Goal: Find specific fact: Find specific fact

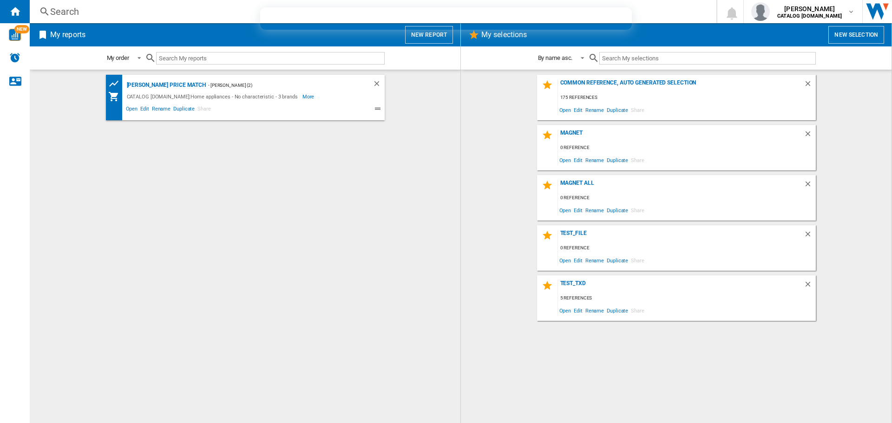
click at [55, 10] on div "Search" at bounding box center [371, 11] width 642 height 13
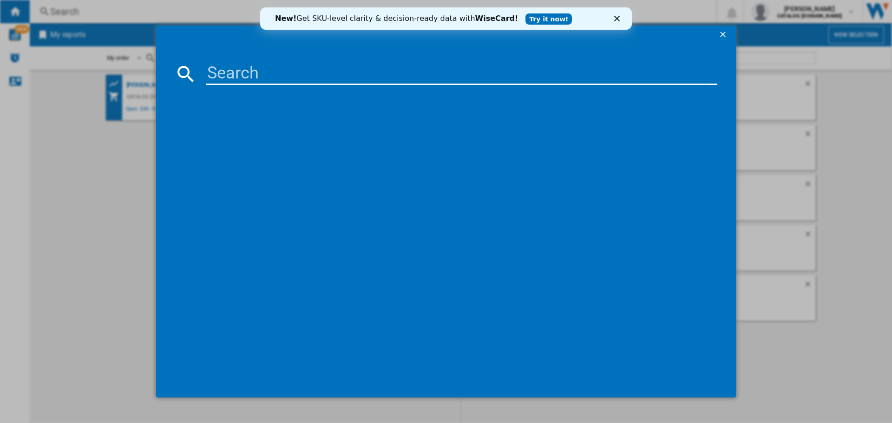
click at [229, 60] on md-dialog-content at bounding box center [446, 221] width 580 height 354
click at [525, 16] on link "Try it now!" at bounding box center [548, 18] width 46 height 11
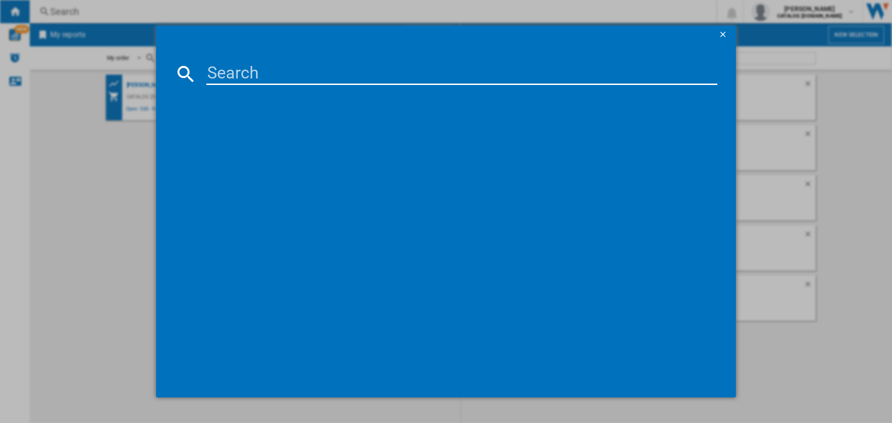
click at [308, 79] on input at bounding box center [461, 74] width 511 height 22
paste input "43LQ60006LA"
type input "43LQ60006LA"
